Goal: Information Seeking & Learning: Learn about a topic

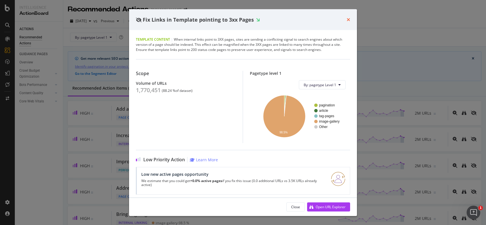
click at [349, 17] on icon "times" at bounding box center [348, 19] width 3 height 5
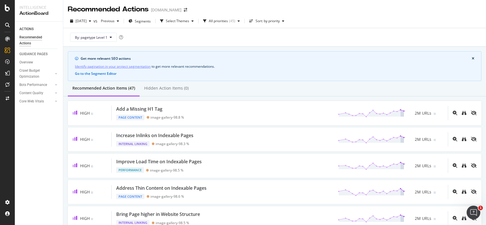
click at [330, 76] on div "Get more relevant SEO actions Identify pagination in your project segmentation …" at bounding box center [275, 66] width 414 height 30
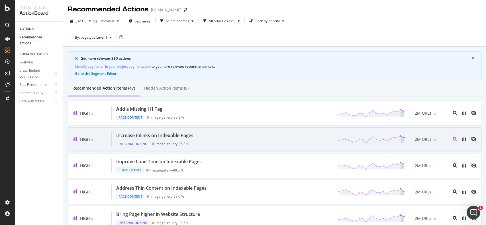
click at [310, 134] on div "Increase Inlinks on Indexable Pages Internal Linking image-gallery - 98.3 % 2M …" at bounding box center [280, 139] width 336 height 15
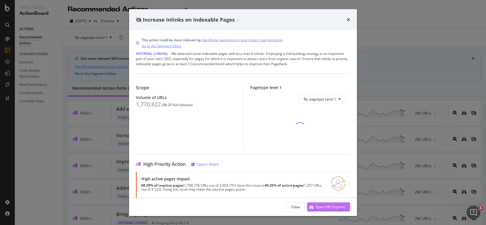
click at [317, 207] on div "Open URL Explorer" at bounding box center [331, 207] width 30 height 5
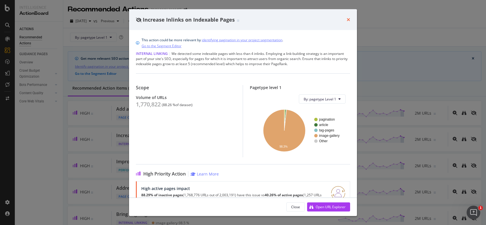
click at [347, 21] on icon "times" at bounding box center [348, 19] width 3 height 5
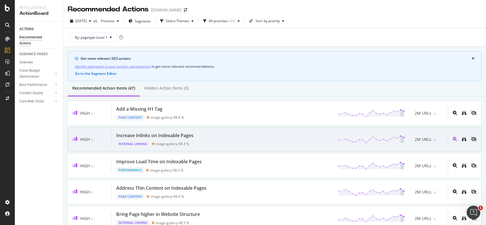
click at [283, 135] on div "Increase Inlinks on Indexable Pages Internal Linking image-gallery - 98.3 % 2M …" at bounding box center [280, 139] width 336 height 15
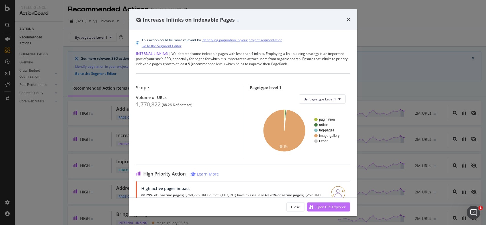
click at [324, 206] on div "Open URL Explorer" at bounding box center [331, 207] width 30 height 5
click at [400, 52] on div "Increase Inlinks on Indexable Pages This action could be more relevant by ident…" at bounding box center [243, 112] width 486 height 225
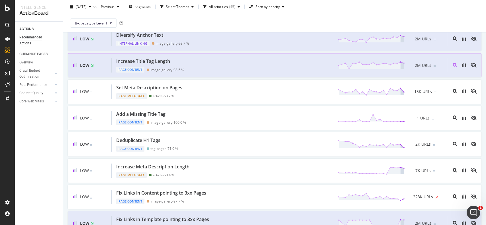
scroll to position [445, 0]
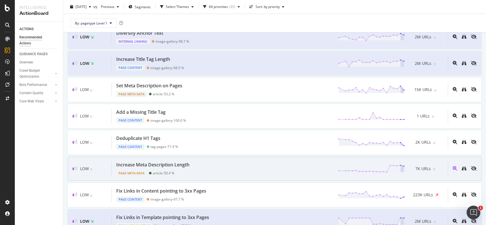
click at [297, 170] on div "Increase Meta Description Length Page Meta Data article - 50.4 % 7K URLs" at bounding box center [280, 169] width 336 height 15
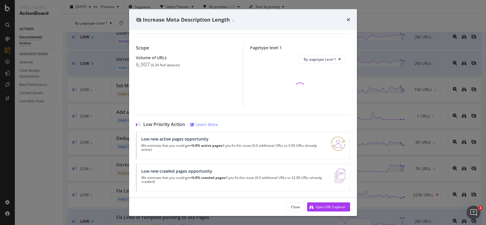
scroll to position [62, 0]
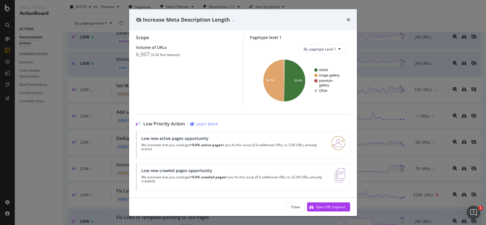
click at [399, 141] on div "Increase Meta Description Length This action could be more relevant by identify…" at bounding box center [243, 112] width 486 height 225
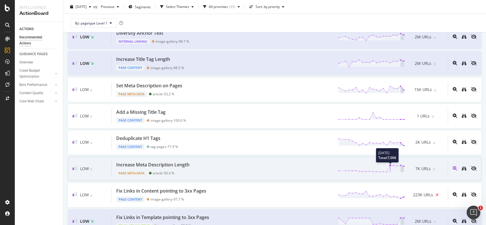
click at [390, 166] on line at bounding box center [390, 169] width 0 height 7
click at [286, 162] on div "Increase Meta Description Length Page Meta Data article - 50.4 % 7K URLs" at bounding box center [280, 169] width 336 height 15
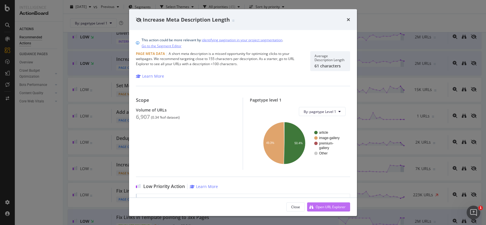
click at [323, 206] on div "Open URL Explorer" at bounding box center [331, 207] width 30 height 5
click at [348, 21] on icon "times" at bounding box center [348, 19] width 3 height 5
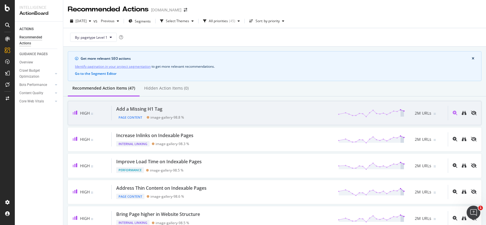
click at [253, 111] on div "Add a Missing H1 Tag Page Content image-gallery - 98.8 % 2M URLs" at bounding box center [280, 113] width 336 height 15
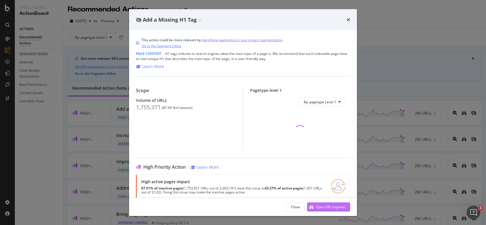
click at [329, 206] on div "Open URL Explorer" at bounding box center [331, 207] width 30 height 5
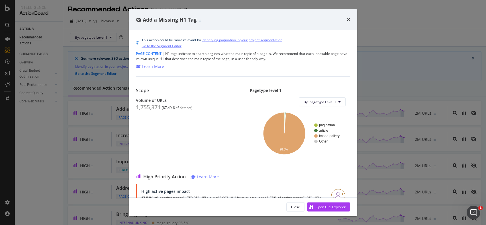
click at [381, 45] on div "Add a Missing H1 Tag This action could be more relevant by identifying paginati…" at bounding box center [243, 112] width 486 height 225
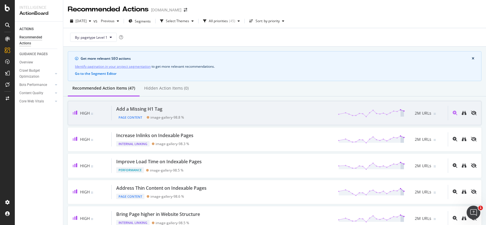
click at [237, 118] on div "Add a Missing H1 Tag Page Content image-gallery - 98.8 % 2M URLs" at bounding box center [280, 113] width 336 height 15
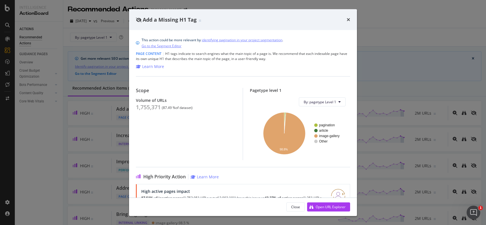
click at [378, 70] on div "Add a Missing H1 Tag This action could be more relevant by identifying paginati…" at bounding box center [243, 112] width 486 height 225
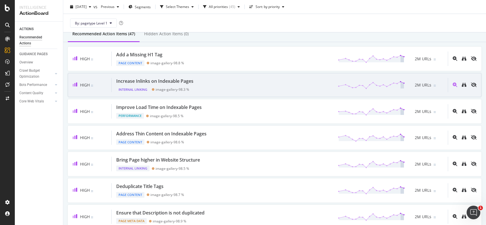
scroll to position [54, 0]
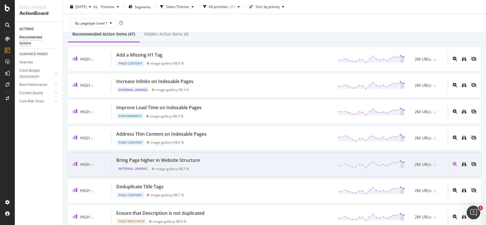
click at [208, 168] on div "Bring Page higher in Website Structure Internal Linking image-gallery - 98.5 % …" at bounding box center [280, 164] width 336 height 15
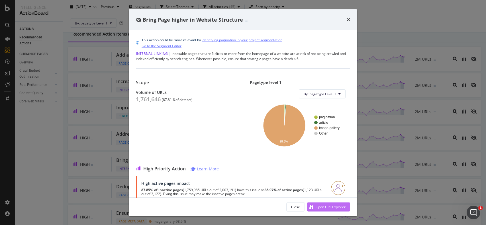
click at [325, 207] on div "Open URL Explorer" at bounding box center [331, 207] width 30 height 5
click at [409, 17] on div "Bring Page higher in Website Structure This action could be more relevant by id…" at bounding box center [243, 112] width 486 height 225
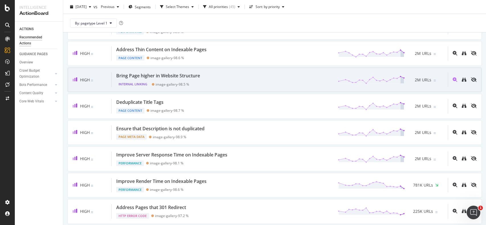
scroll to position [59, 0]
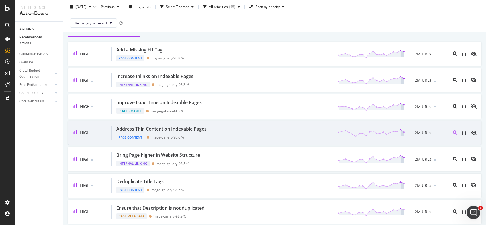
click at [239, 132] on div "Address Thin Content on Indexable Pages Page Content image-gallery - 98.6 % 2M …" at bounding box center [280, 133] width 336 height 15
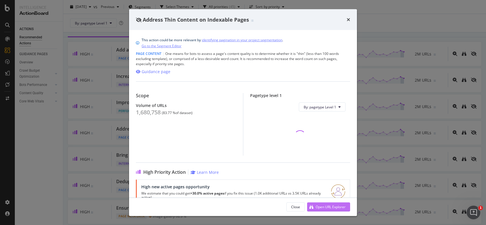
click at [311, 206] on icon "modal" at bounding box center [311, 207] width 4 height 4
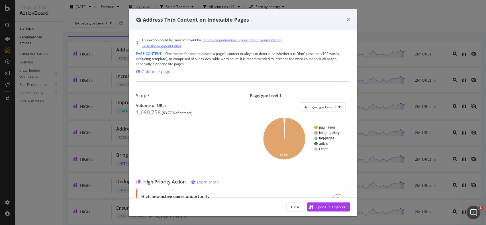
click at [347, 19] on icon "times" at bounding box center [348, 19] width 3 height 5
click at [348, 20] on div "By: pagetype Level 1" at bounding box center [275, 23] width 414 height 18
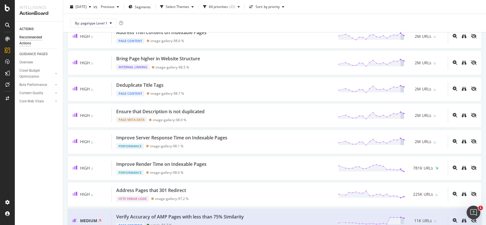
scroll to position [159, 0]
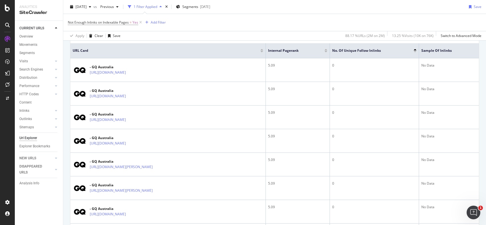
scroll to position [129, 0]
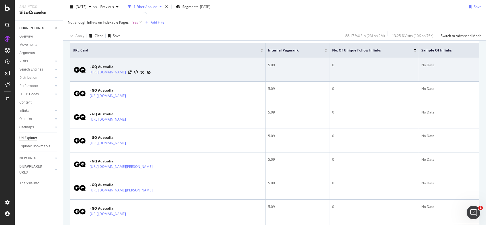
drag, startPoint x: 167, startPoint y: 97, endPoint x: 89, endPoint y: 71, distance: 82.4
click at [89, 71] on td "- GQ Australia https://www.gq.com.au/entertainment/film-tv/every-single-winner-…" at bounding box center [167, 70] width 195 height 24
copy link "https://www.gq.com.au/entertainment/film-tv/every-single-winner-from-the-2019-o…"
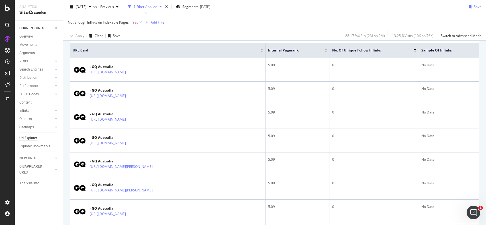
click at [305, 28] on div "Not Enough Inlinks on Indexable Pages = Yes Add Filter" at bounding box center [275, 22] width 414 height 17
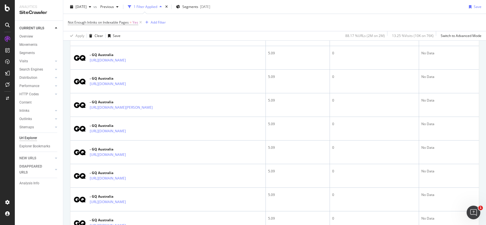
scroll to position [918, 0]
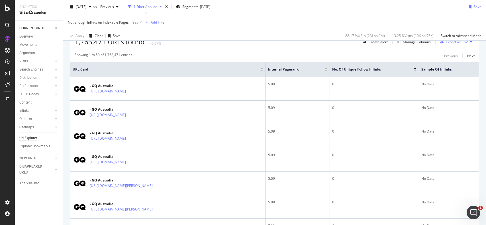
scroll to position [110, 0]
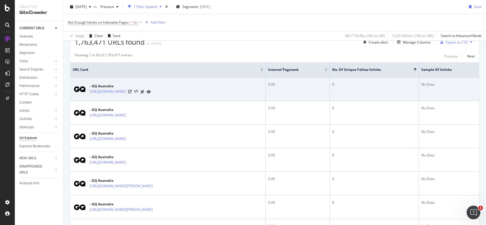
click at [290, 101] on td "5.09" at bounding box center [298, 89] width 64 height 24
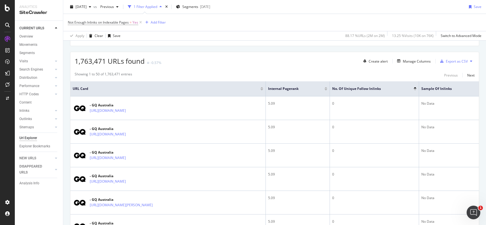
scroll to position [0, 0]
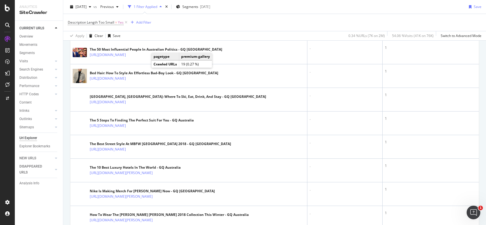
scroll to position [170, 0]
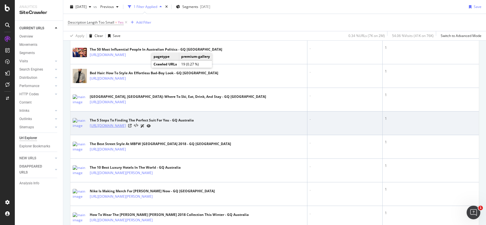
click at [126, 129] on link "https://www.gq.com.au/style/trends/the-5-steps-to-finding-the-perfect-suit-for-…" at bounding box center [108, 126] width 36 height 6
copy link "https://www.gq.com.au/style/trends/the-5-steps-to-finding-the-perfect-suit-for-…"
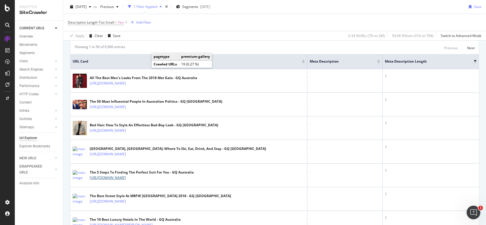
scroll to position [118, 0]
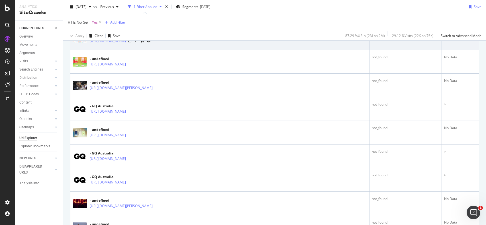
scroll to position [681, 0]
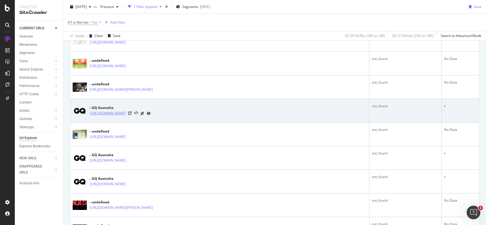
click at [126, 116] on link "[URL][DOMAIN_NAME]" at bounding box center [108, 114] width 36 height 6
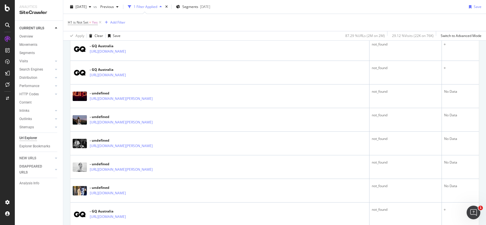
scroll to position [1101, 0]
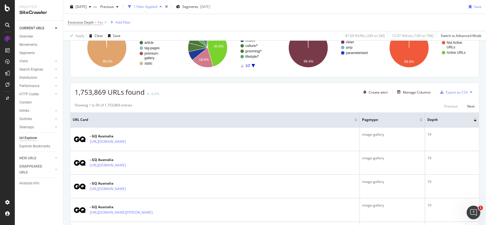
scroll to position [59, 0]
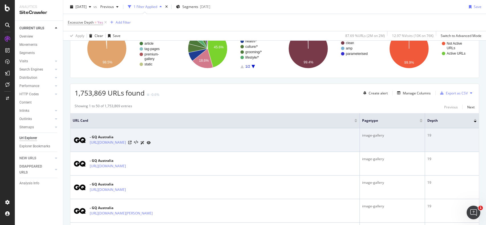
drag, startPoint x: 87, startPoint y: 137, endPoint x: 258, endPoint y: 155, distance: 171.1
click at [258, 152] on td "- GQ Australia https://www.gq.com.au/grooming/hair/golden-globes-2025-celebrity…" at bounding box center [214, 141] width 289 height 24
copy div "- GQ Australia https://www.gq.com.au/grooming/hair/golden-globes-2025-celebrity…"
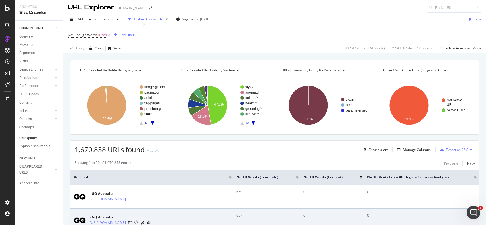
scroll to position [3, 0]
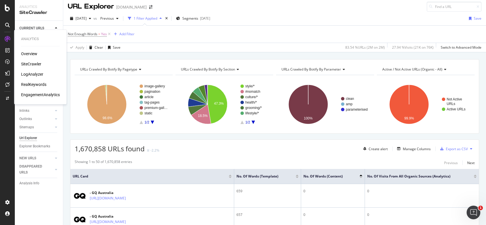
click at [36, 84] on div "RealKeywords" at bounding box center [33, 85] width 25 height 6
